Goal: Information Seeking & Learning: Understand process/instructions

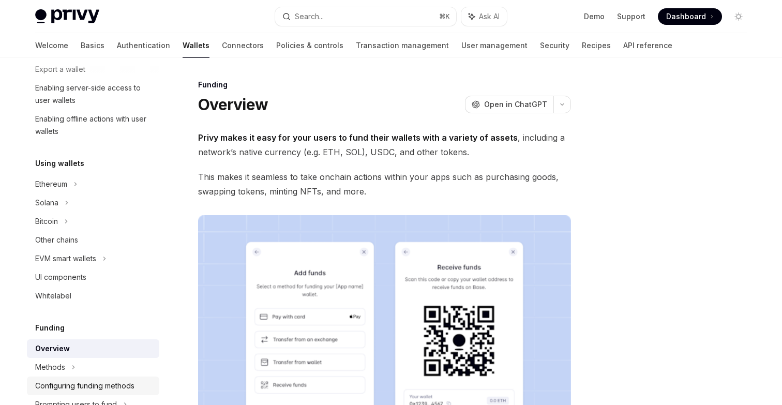
scroll to position [151, 0]
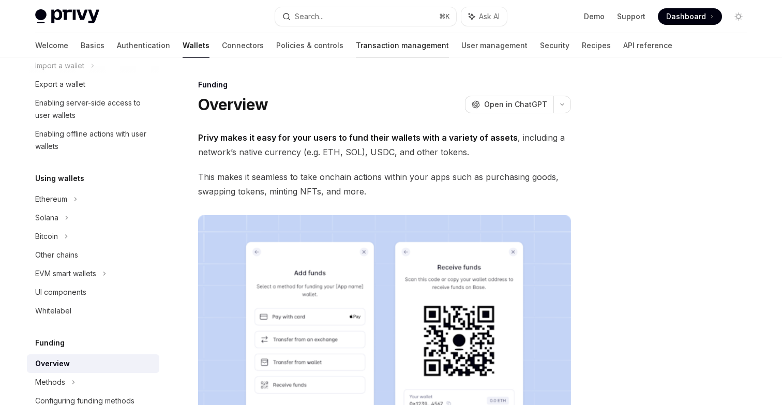
click at [356, 47] on link "Transaction management" at bounding box center [402, 45] width 93 height 25
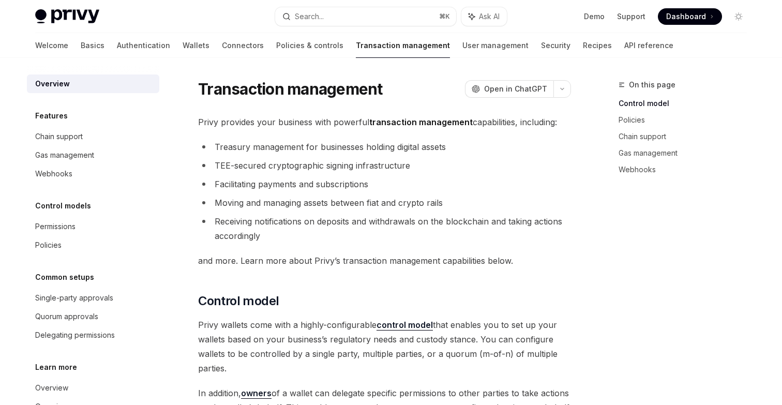
click at [74, 17] on img at bounding box center [67, 16] width 64 height 14
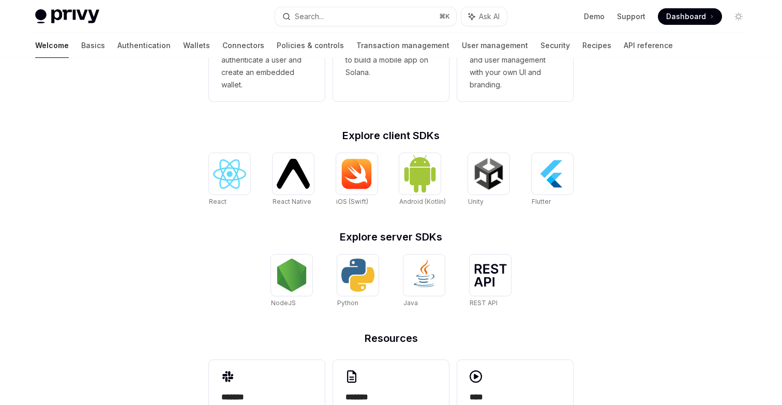
scroll to position [417, 0]
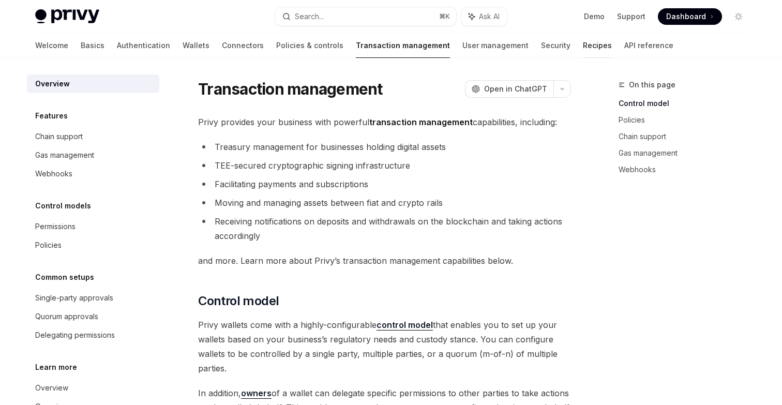
click at [583, 48] on link "Recipes" at bounding box center [597, 45] width 29 height 25
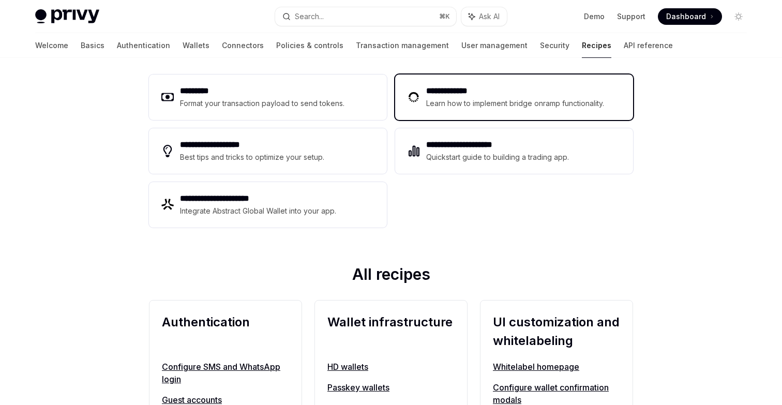
scroll to position [167, 0]
click at [472, 102] on div "Learn how to implement bridge onramp functionality." at bounding box center [516, 103] width 181 height 12
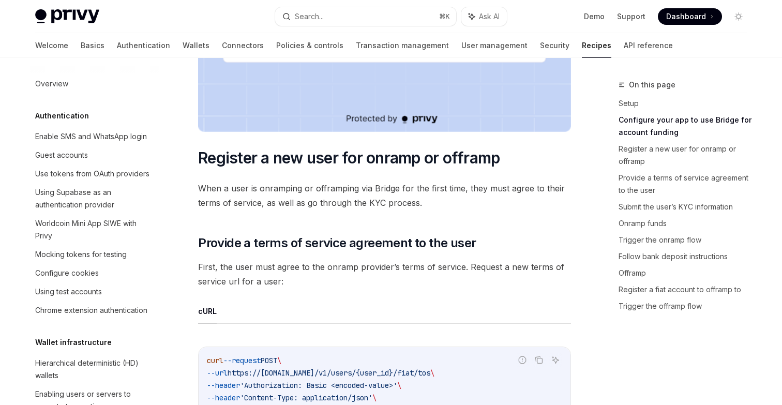
scroll to position [696, 0]
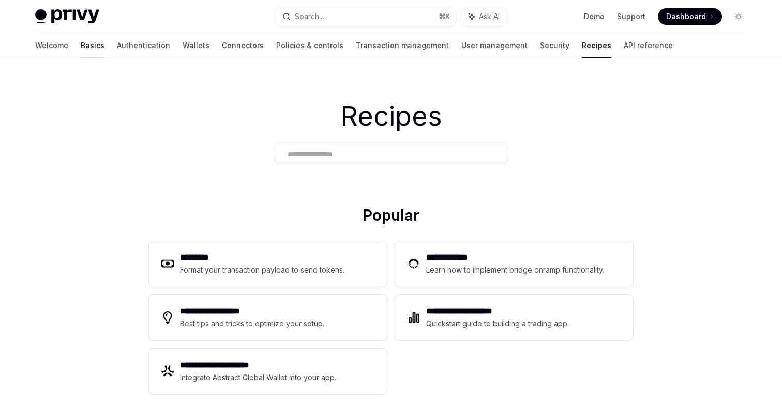
click at [81, 46] on link "Basics" at bounding box center [93, 45] width 24 height 25
type textarea "*"
